Goal: Transaction & Acquisition: Purchase product/service

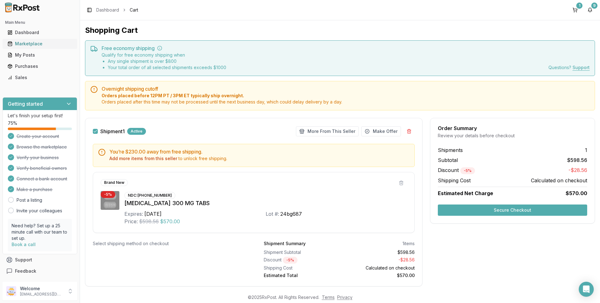
click at [34, 42] on div "Marketplace" at bounding box center [39, 44] width 65 height 6
click at [30, 42] on div "Marketplace" at bounding box center [39, 44] width 65 height 6
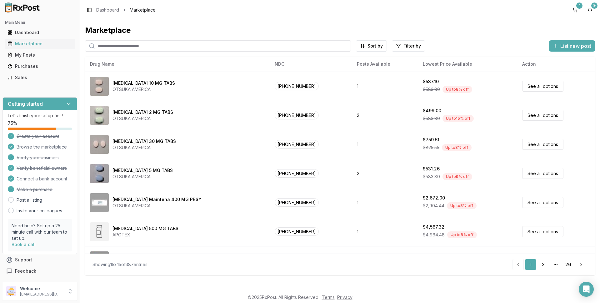
click at [114, 48] on input "search" at bounding box center [218, 45] width 266 height 11
type input "******"
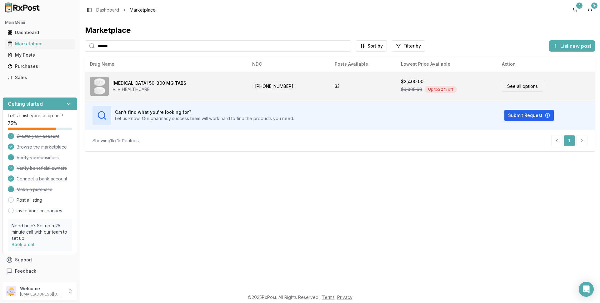
click at [516, 87] on link "See all options" at bounding box center [522, 86] width 41 height 11
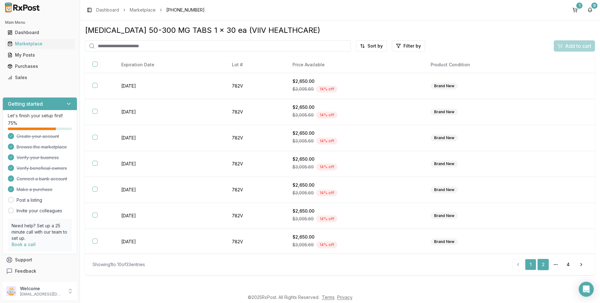
click at [544, 264] on link "2" at bounding box center [542, 264] width 11 height 11
click at [555, 265] on link "3" at bounding box center [555, 264] width 11 height 11
click at [567, 264] on link "4" at bounding box center [567, 264] width 11 height 11
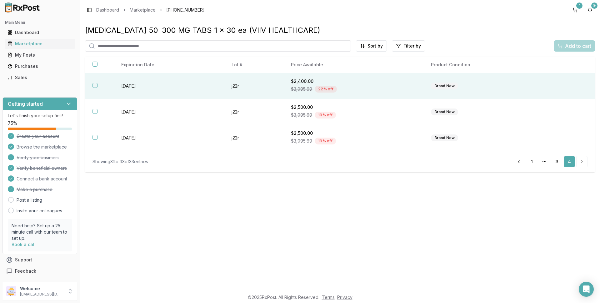
click at [441, 86] on div "Brand New" at bounding box center [444, 85] width 27 height 7
click at [571, 47] on span "Add to cart" at bounding box center [578, 45] width 26 height 7
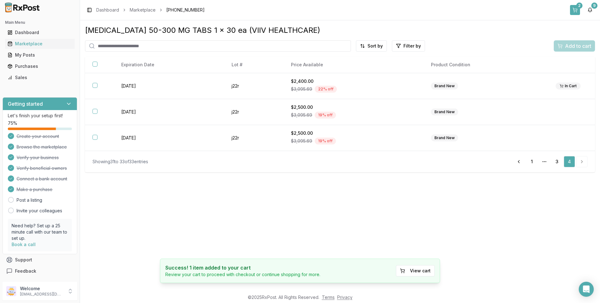
click at [576, 10] on button "2" at bounding box center [575, 10] width 10 height 10
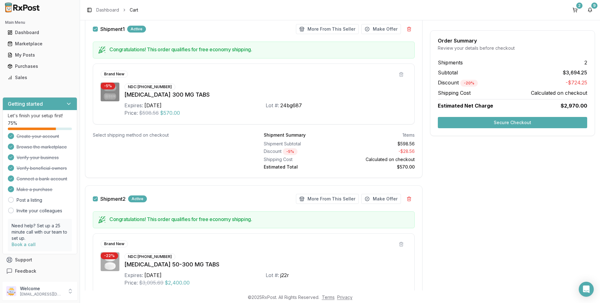
scroll to position [62, 0]
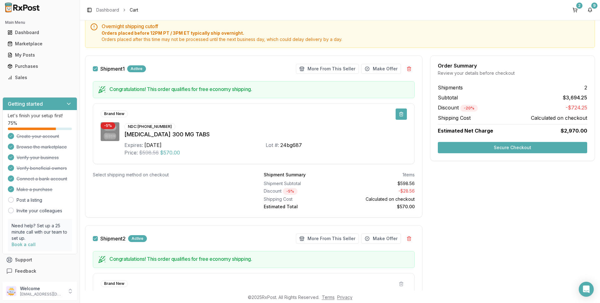
click at [399, 115] on button at bounding box center [401, 113] width 11 height 11
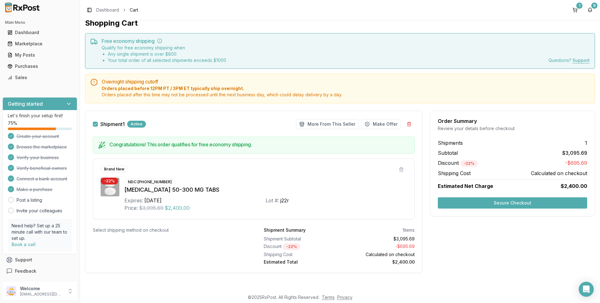
click at [502, 203] on button "Secure Checkout" at bounding box center [512, 202] width 149 height 11
